Goal: Find specific page/section: Find specific page/section

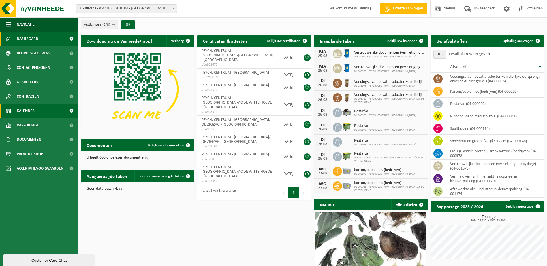
click at [35, 111] on link "Kalender" at bounding box center [39, 111] width 78 height 14
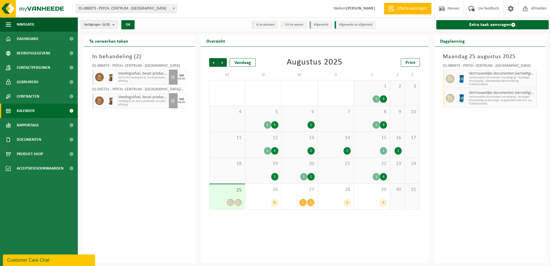
click at [371, 166] on span "22" at bounding box center [372, 164] width 30 height 6
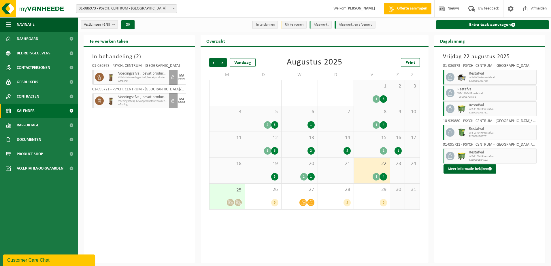
click at [295, 166] on span "20" at bounding box center [299, 164] width 30 height 6
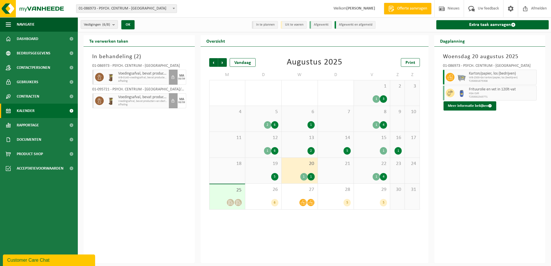
click at [262, 165] on span "19" at bounding box center [263, 164] width 30 height 6
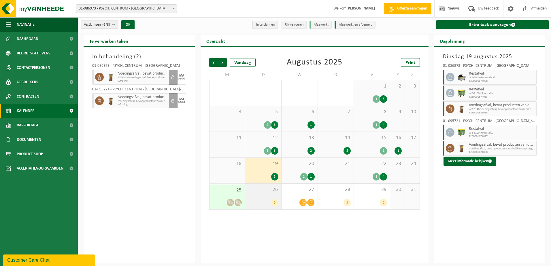
click at [273, 189] on span "26" at bounding box center [263, 190] width 30 height 6
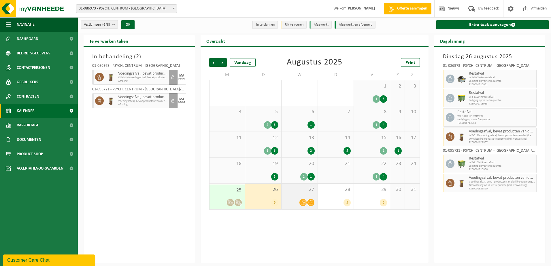
click at [294, 191] on span "27" at bounding box center [299, 190] width 30 height 6
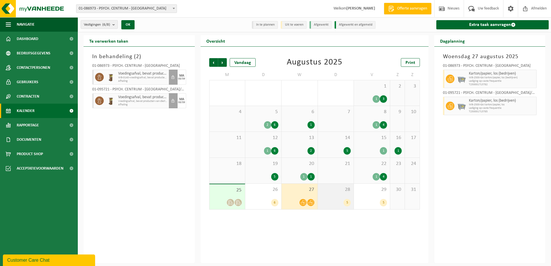
click at [332, 190] on span "28" at bounding box center [336, 190] width 30 height 6
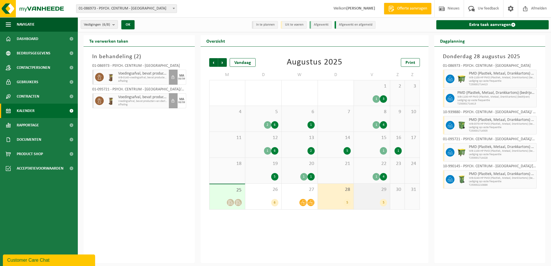
click at [375, 193] on div "29 5" at bounding box center [372, 197] width 36 height 26
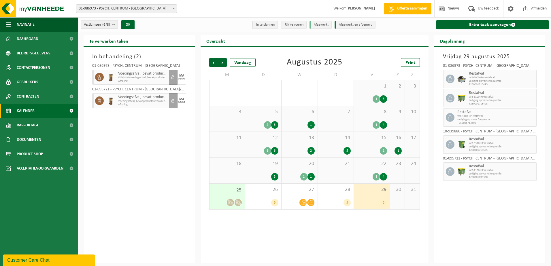
click at [262, 139] on span "12" at bounding box center [263, 138] width 30 height 6
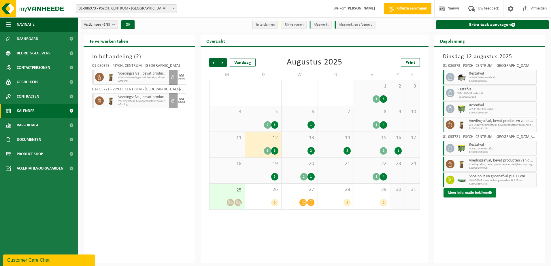
click at [488, 191] on span at bounding box center [490, 193] width 4 height 4
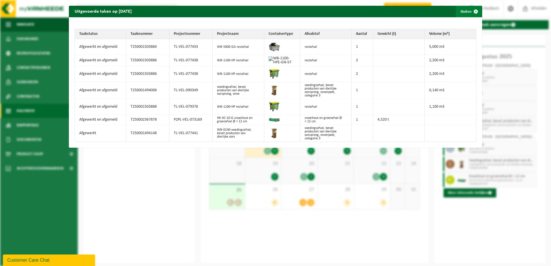
click at [472, 11] on span "button" at bounding box center [476, 12] width 12 height 12
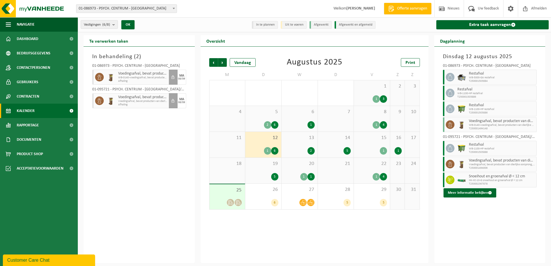
click at [305, 142] on div "13 2" at bounding box center [300, 145] width 36 height 26
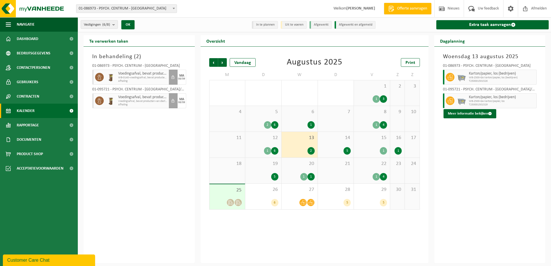
click at [335, 141] on span "14" at bounding box center [336, 138] width 30 height 6
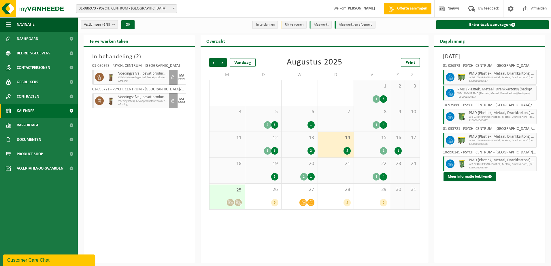
click at [371, 143] on div "15 1" at bounding box center [372, 145] width 36 height 26
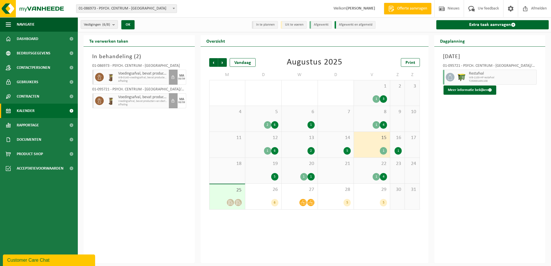
click at [399, 141] on span "16" at bounding box center [397, 138] width 9 height 6
click at [257, 174] on div "5" at bounding box center [263, 176] width 30 height 7
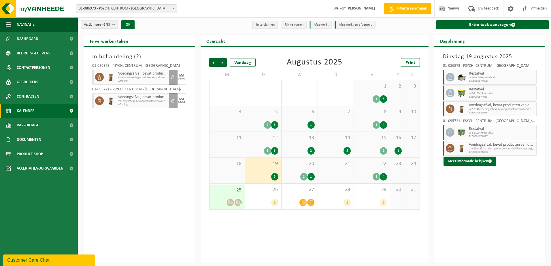
click at [296, 163] on span "20" at bounding box center [299, 164] width 30 height 6
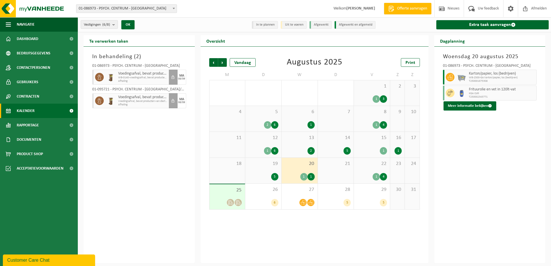
click at [373, 169] on div "22 1 4" at bounding box center [372, 171] width 36 height 26
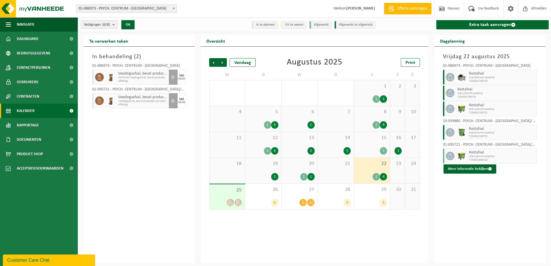
click at [262, 143] on div "12 1 6" at bounding box center [263, 145] width 36 height 26
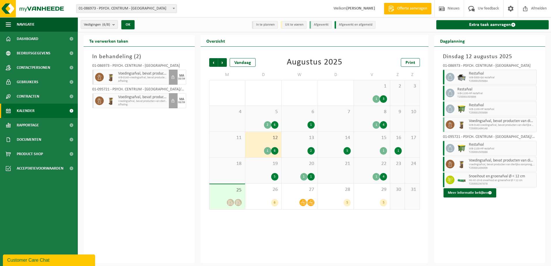
click at [265, 106] on div "5 2 6" at bounding box center [263, 119] width 36 height 26
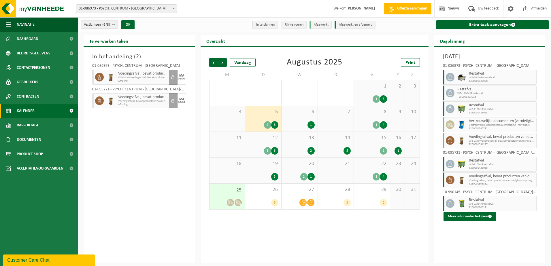
click at [374, 112] on span "8" at bounding box center [372, 112] width 30 height 6
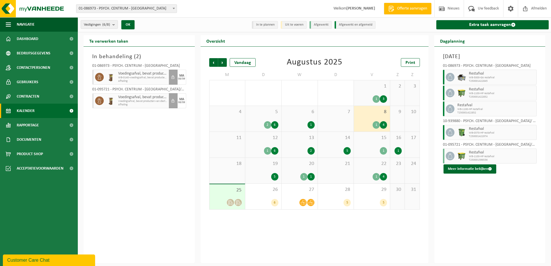
click at [337, 115] on div "7" at bounding box center [336, 119] width 36 height 26
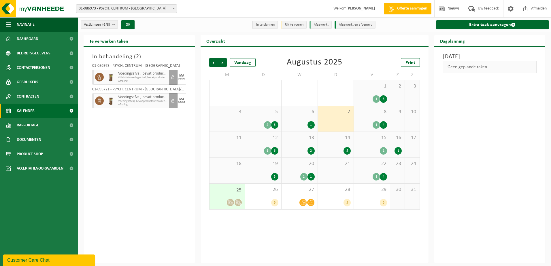
click at [292, 113] on span "6" at bounding box center [299, 112] width 30 height 6
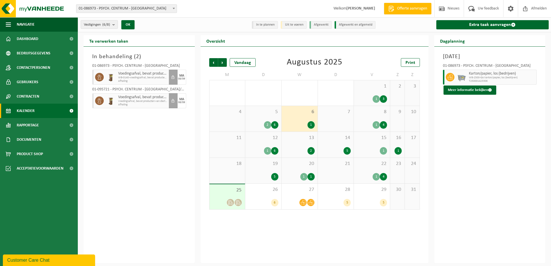
click at [260, 119] on div "5 2 6" at bounding box center [263, 119] width 36 height 26
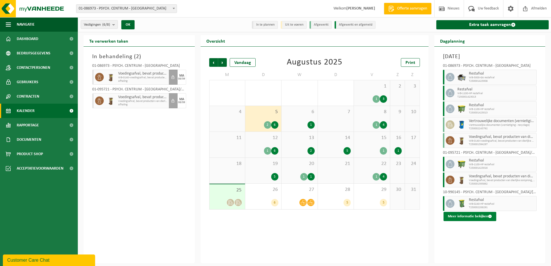
click at [483, 216] on button "Meer informatie bekijken" at bounding box center [470, 216] width 53 height 9
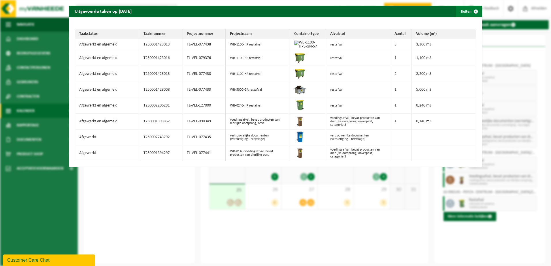
click at [470, 10] on span "button" at bounding box center [476, 12] width 12 height 12
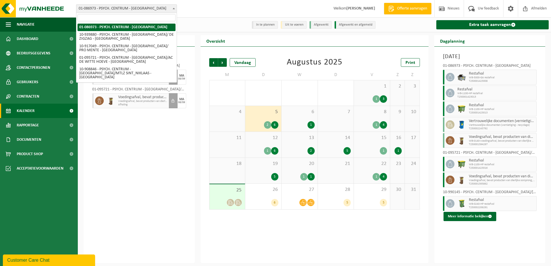
click at [139, 7] on span "01-086973 - PSYCH. CENTRUM - [GEOGRAPHIC_DATA]" at bounding box center [126, 9] width 100 height 8
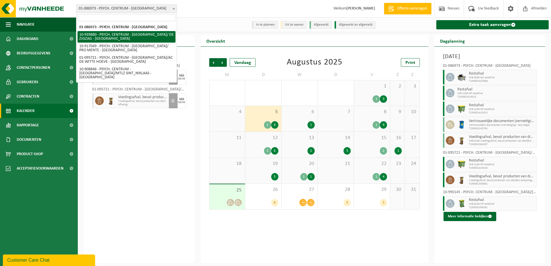
select select "138586"
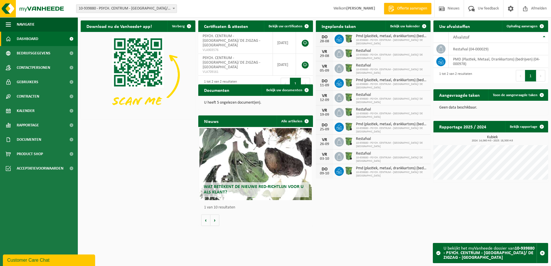
click at [135, 9] on span "10-939880 - PSYCH. CENTRUM - [GEOGRAPHIC_DATA]/ DE ZIGZAG - [GEOGRAPHIC_DATA]" at bounding box center [126, 9] width 100 height 8
select select "127831"
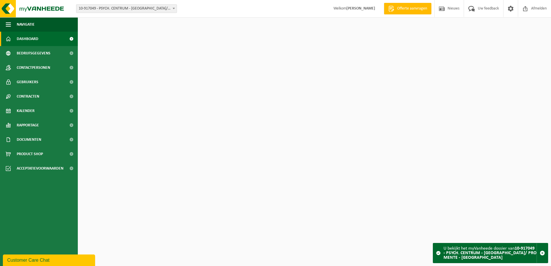
click at [135, 7] on span "10-917049 - PSYCH. CENTRUM - [GEOGRAPHIC_DATA]/ PRO MENTE - [GEOGRAPHIC_DATA]" at bounding box center [126, 9] width 100 height 8
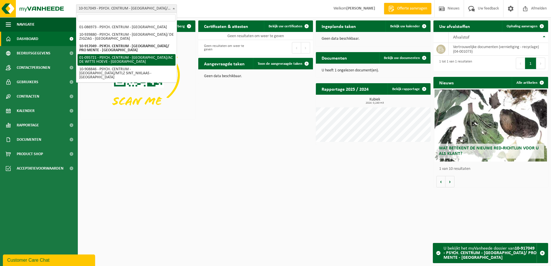
select select "17962"
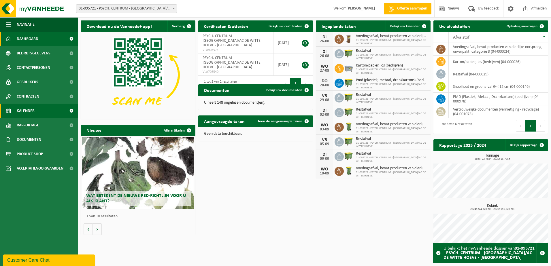
click at [35, 110] on link "Kalender" at bounding box center [39, 111] width 78 height 14
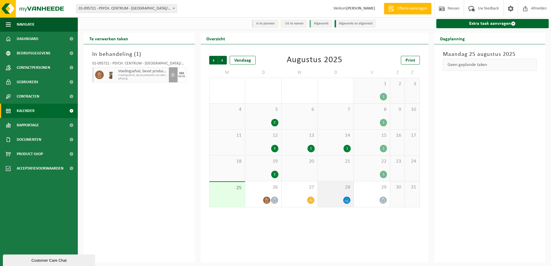
click at [341, 193] on div "28" at bounding box center [336, 195] width 36 height 26
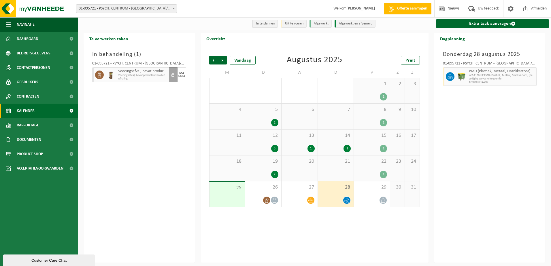
click at [374, 174] on div "1" at bounding box center [372, 174] width 30 height 7
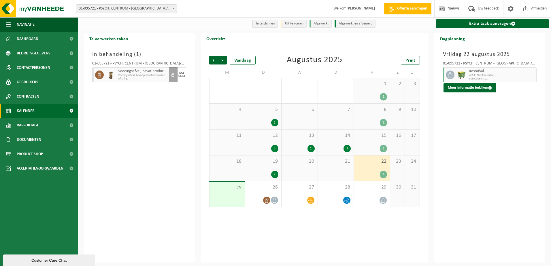
click at [265, 165] on span "19" at bounding box center [263, 162] width 30 height 6
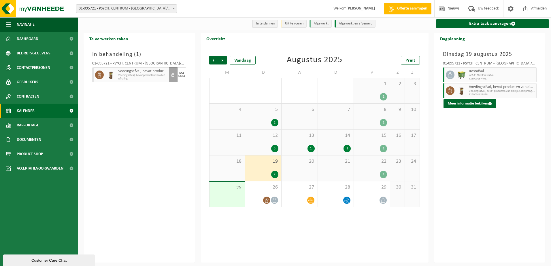
click at [263, 137] on span "12" at bounding box center [263, 136] width 30 height 6
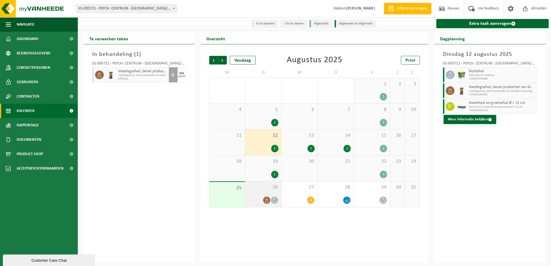
click at [265, 188] on span "26" at bounding box center [263, 187] width 30 height 6
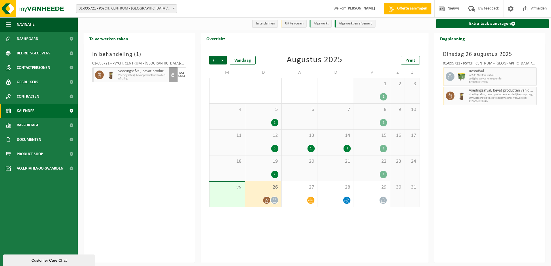
click at [267, 142] on div "12 3" at bounding box center [263, 143] width 36 height 26
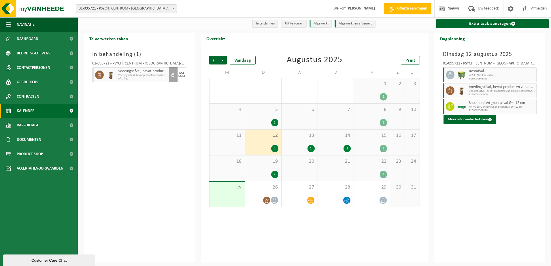
click at [295, 140] on div "13 1" at bounding box center [300, 143] width 36 height 26
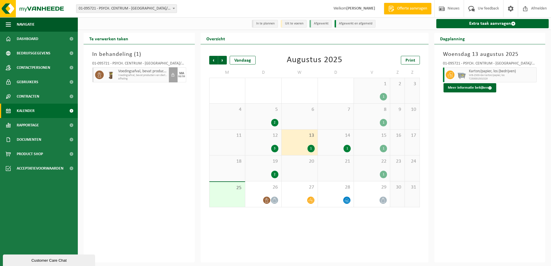
click at [342, 142] on div "14 1" at bounding box center [336, 143] width 36 height 26
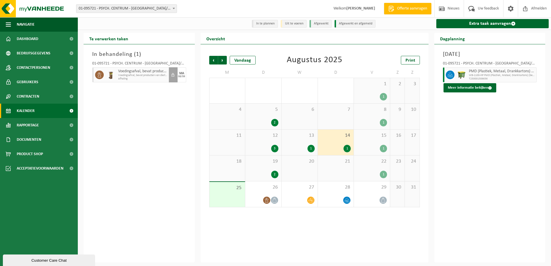
click at [370, 140] on div "15 1" at bounding box center [372, 143] width 36 height 26
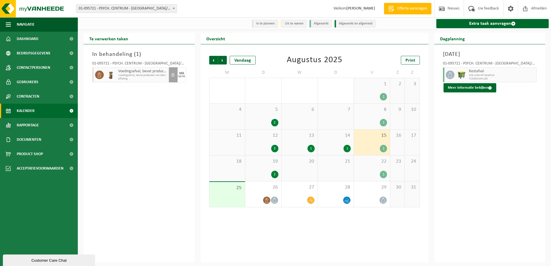
click at [375, 116] on div "8 1" at bounding box center [372, 117] width 36 height 26
click at [257, 115] on div "5 2" at bounding box center [263, 117] width 36 height 26
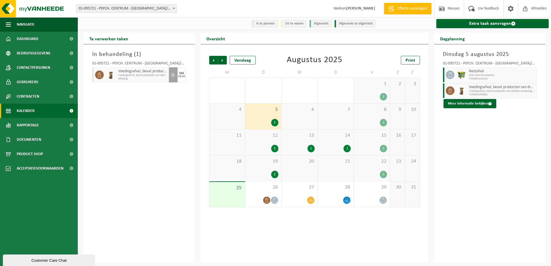
click at [363, 88] on div "1 1" at bounding box center [372, 90] width 36 height 25
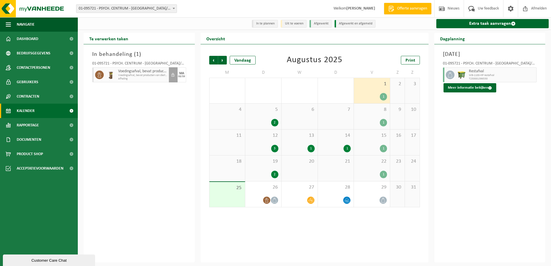
click at [342, 146] on div "1" at bounding box center [336, 148] width 30 height 7
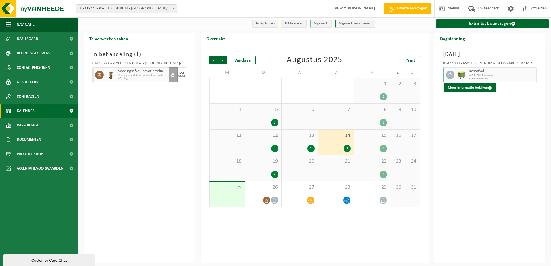
click at [369, 141] on div "15 1" at bounding box center [372, 143] width 36 height 26
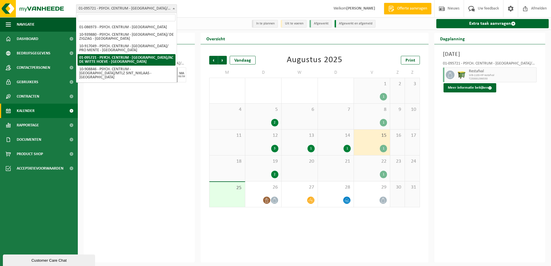
click at [142, 7] on span "01-095721 - PSYCH. CENTRUM - [GEOGRAPHIC_DATA]/AC DE WITTE HOEVE - [GEOGRAPHIC_…" at bounding box center [126, 9] width 100 height 8
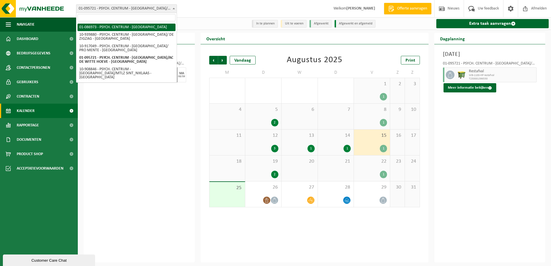
select select "700"
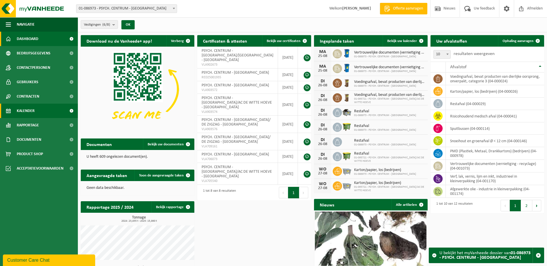
click at [34, 108] on span "Kalender" at bounding box center [26, 111] width 18 height 14
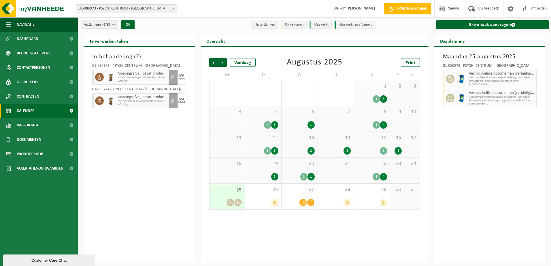
click at [338, 148] on div "5" at bounding box center [336, 150] width 30 height 7
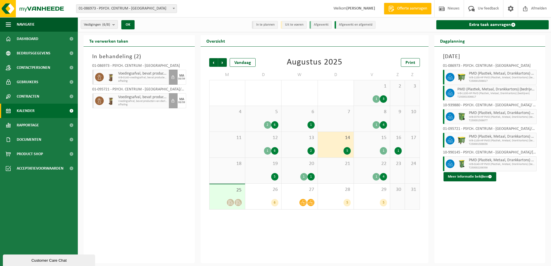
click at [371, 144] on div "15 1" at bounding box center [372, 145] width 36 height 26
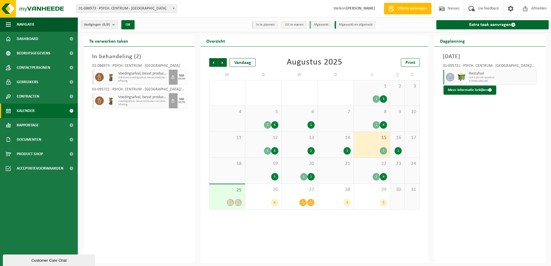
click at [264, 168] on div "19 5" at bounding box center [263, 171] width 36 height 26
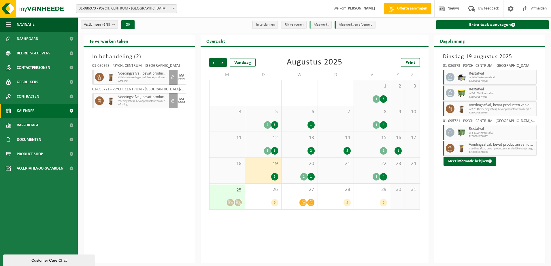
click at [306, 169] on div "20 1 1" at bounding box center [300, 171] width 36 height 26
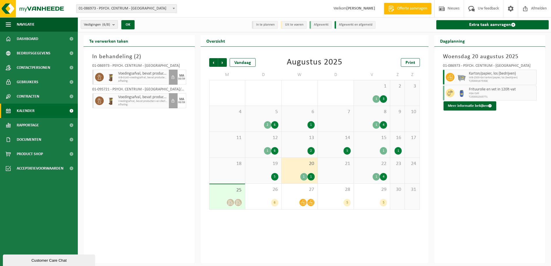
click at [376, 168] on div "22 1 4" at bounding box center [372, 171] width 36 height 26
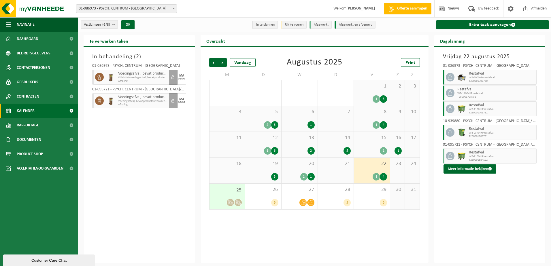
click at [229, 190] on span "25" at bounding box center [227, 190] width 30 height 6
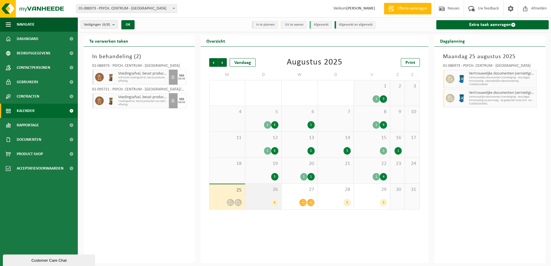
click at [268, 193] on div "26 6" at bounding box center [263, 197] width 36 height 26
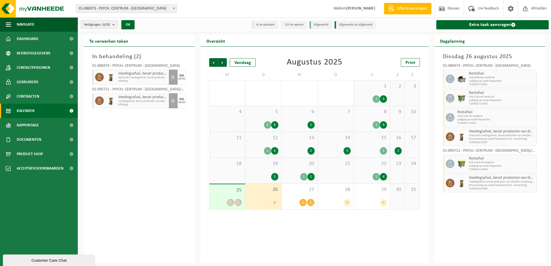
click at [228, 195] on div "25" at bounding box center [228, 196] width 36 height 25
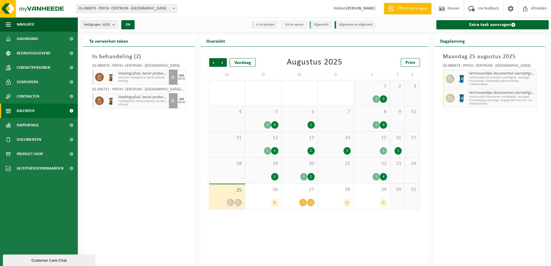
click at [231, 194] on div "25" at bounding box center [228, 196] width 36 height 25
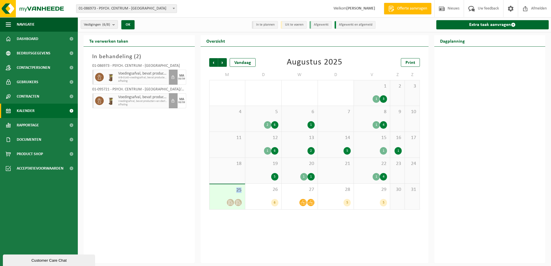
click at [231, 194] on div "25" at bounding box center [228, 196] width 36 height 25
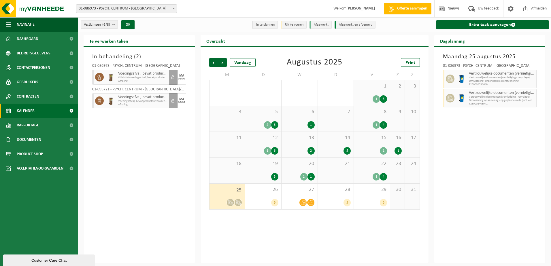
click at [474, 97] on span "Vertrouwelijke documenten (vernietiging - recyclage)" at bounding box center [502, 96] width 66 height 3
click at [478, 78] on span "Vertrouwelijke documenten (vernietiging - recyclage)" at bounding box center [502, 77] width 66 height 3
click at [487, 97] on span "Vertrouwelijke documenten (vernietiging - recyclage)" at bounding box center [502, 96] width 66 height 3
click at [37, 139] on span "Documenten" at bounding box center [29, 140] width 24 height 14
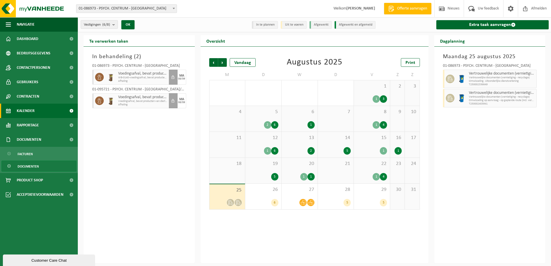
click at [29, 166] on span "Documenten" at bounding box center [28, 166] width 21 height 11
